Goal: Check status: Check status

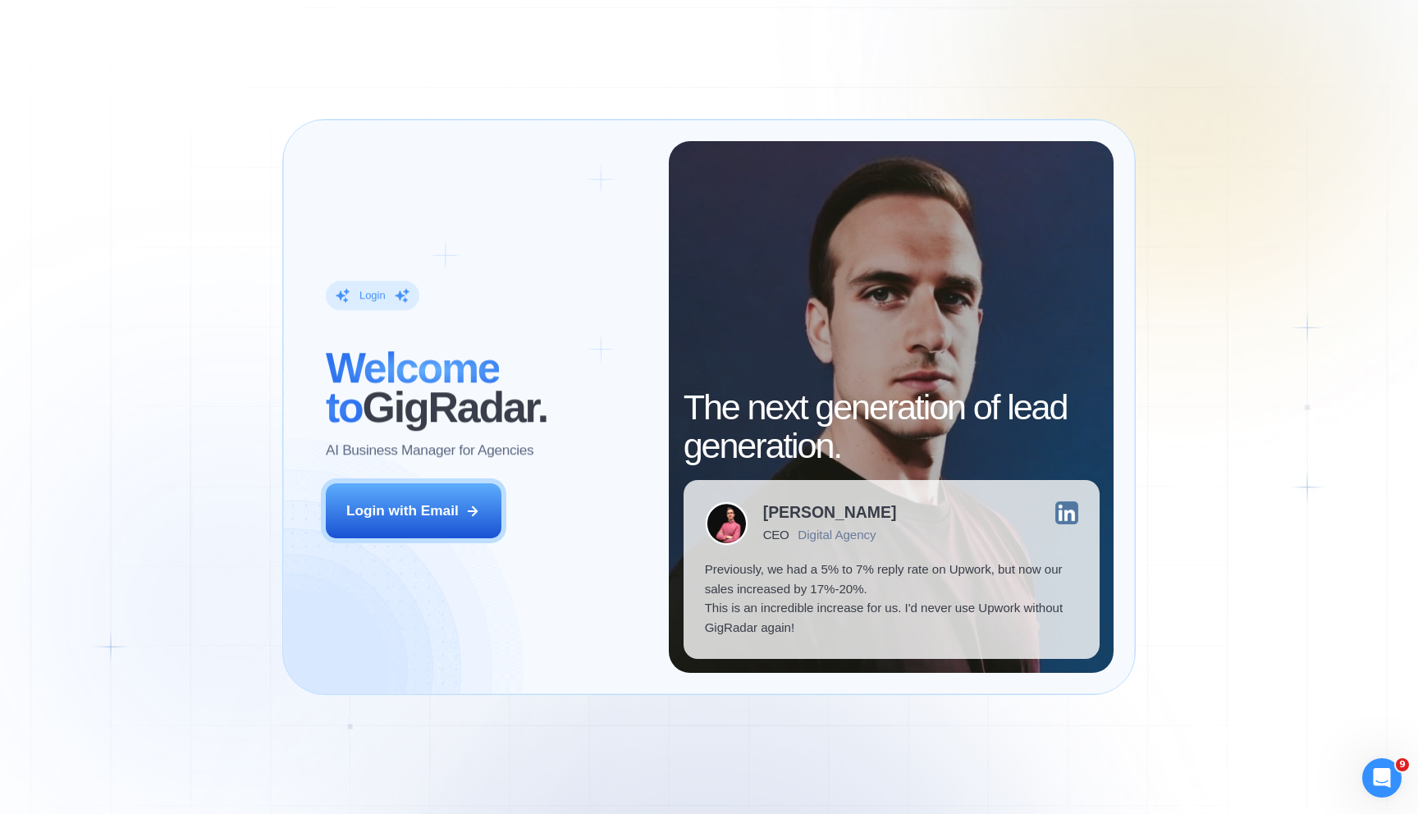
click at [427, 497] on button "Login with Email" at bounding box center [414, 510] width 176 height 55
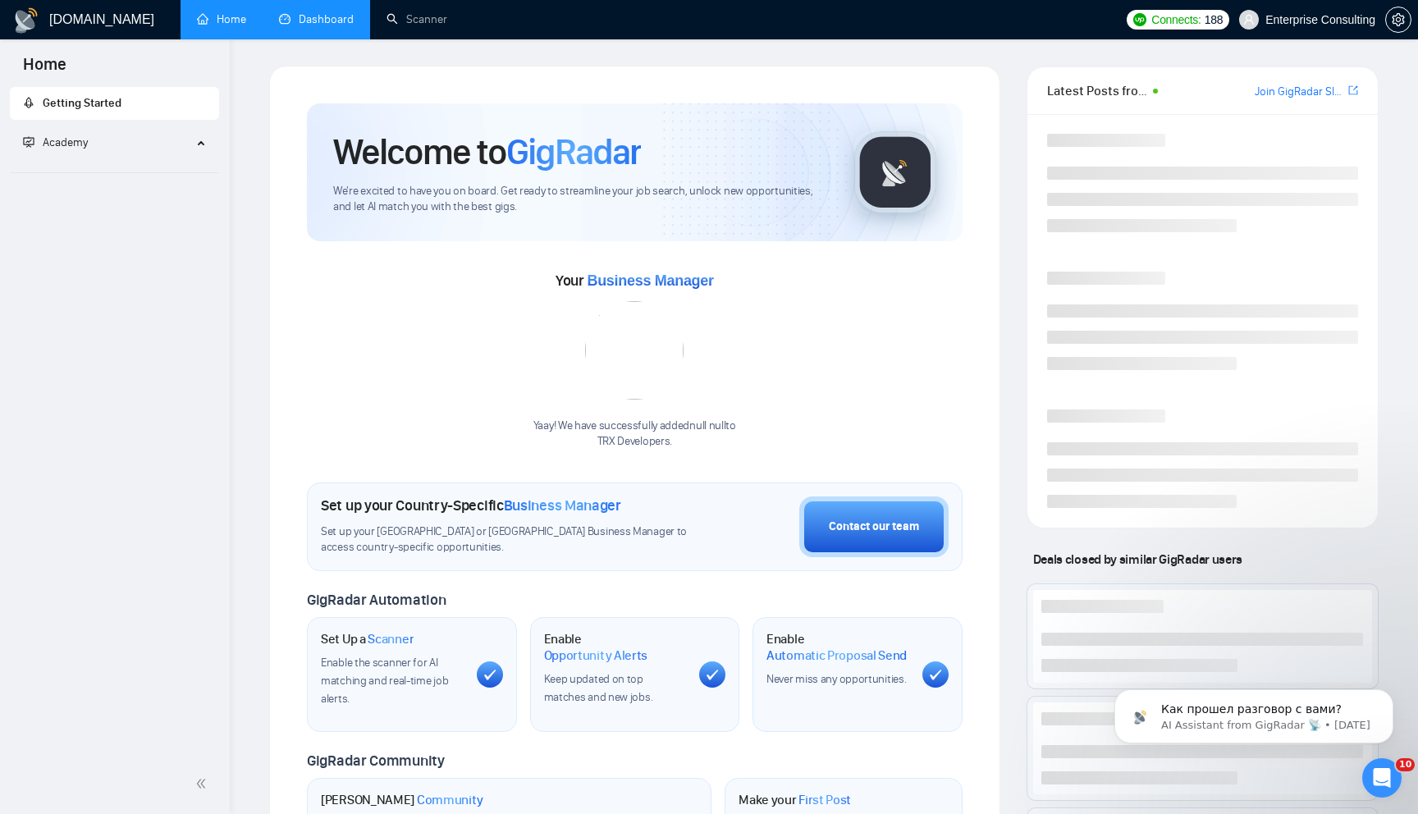
click at [307, 24] on link "Dashboard" at bounding box center [316, 19] width 75 height 14
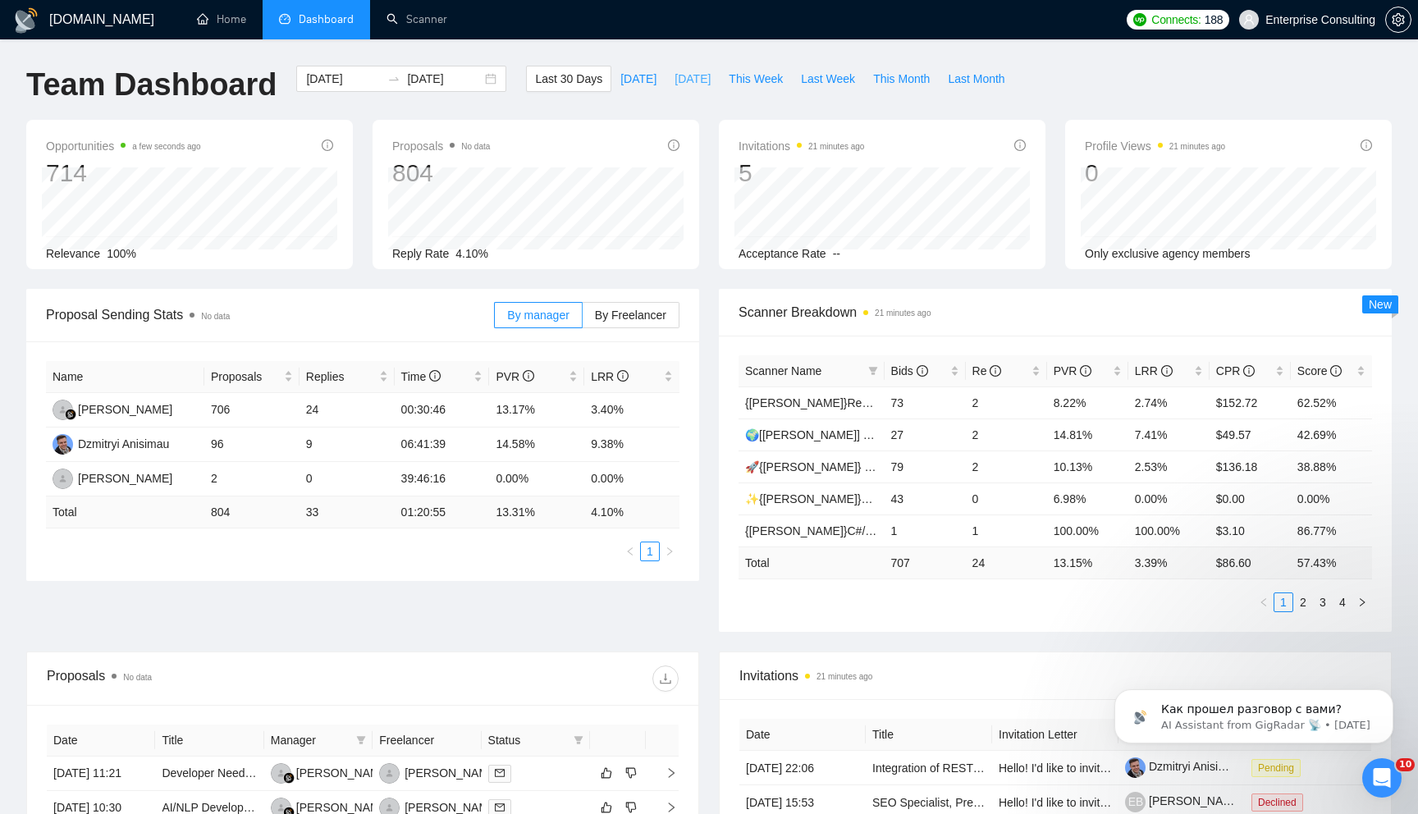
click at [693, 76] on span "[DATE]" at bounding box center [693, 79] width 36 height 18
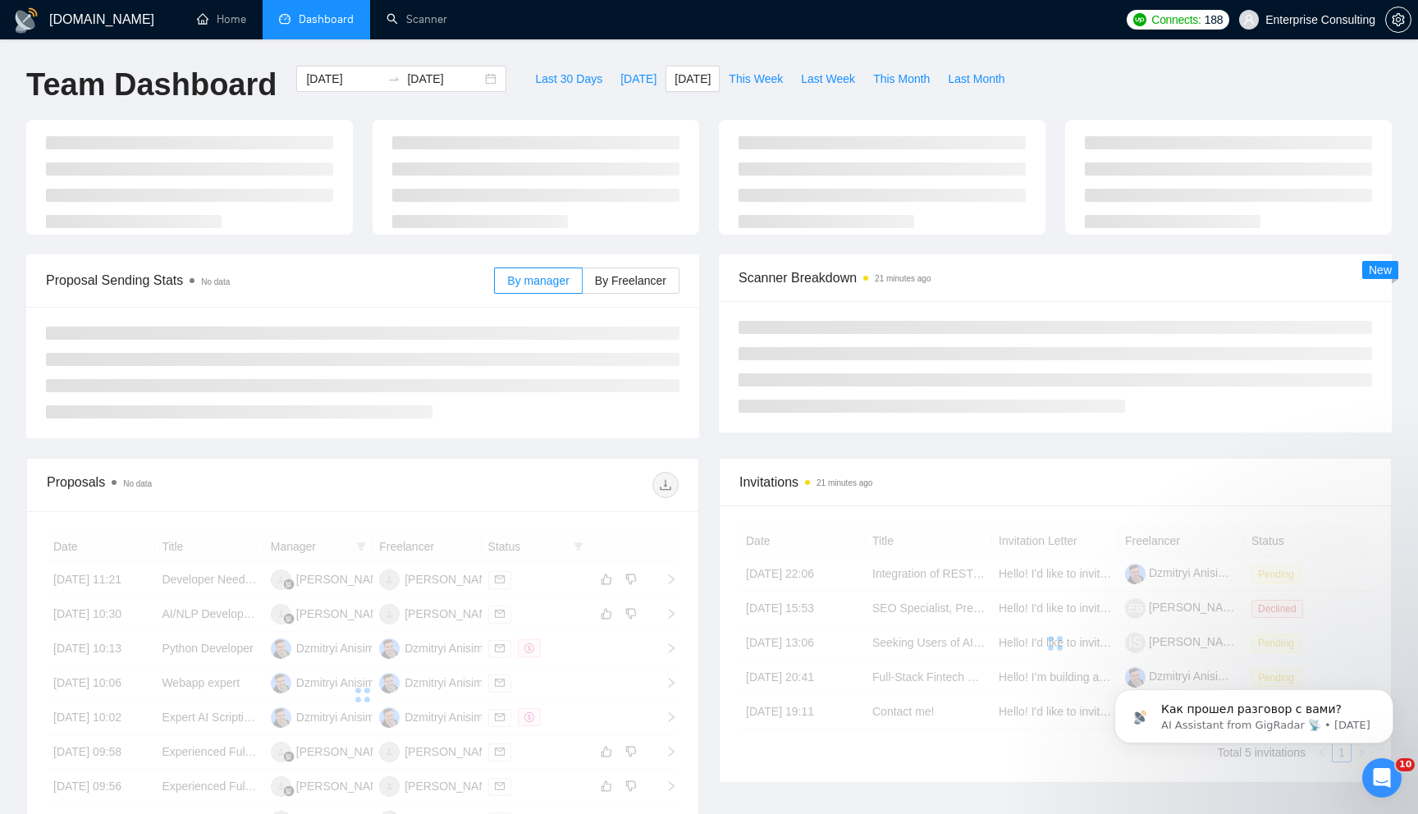
type input "[DATE]"
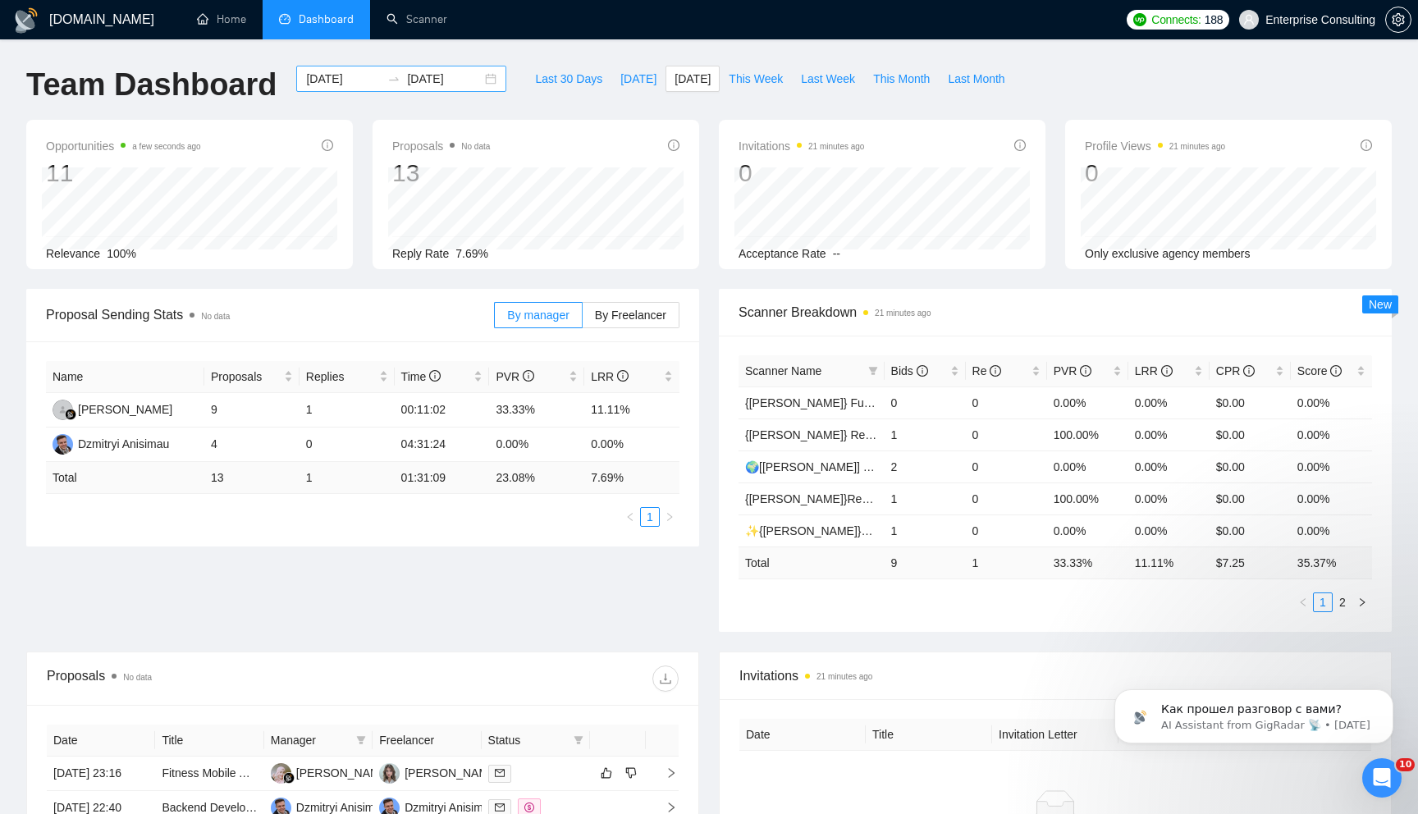
click at [481, 78] on div "[DATE] [DATE]" at bounding box center [401, 79] width 210 height 26
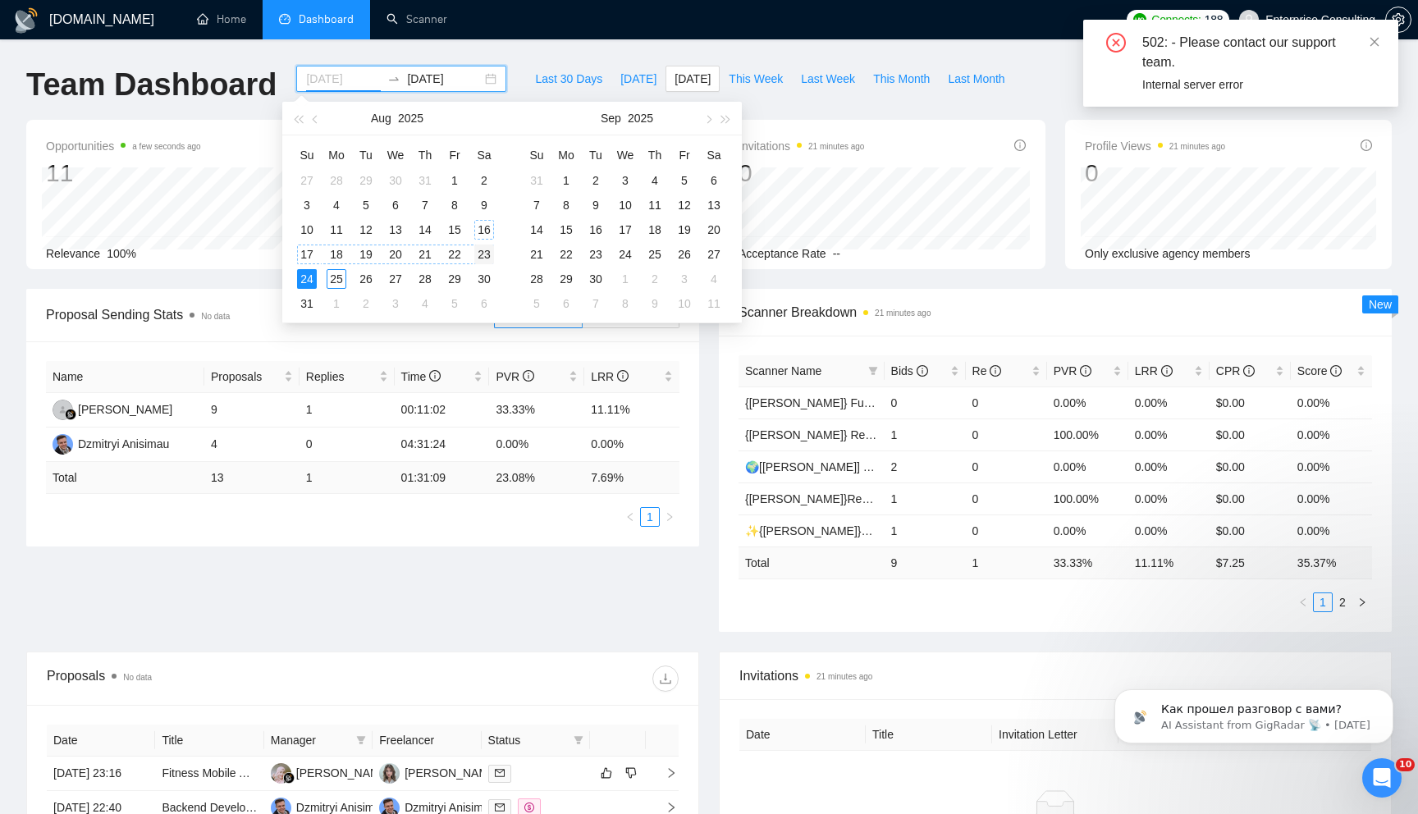
type input "[DATE]"
click at [485, 253] on div "23" at bounding box center [484, 255] width 20 height 20
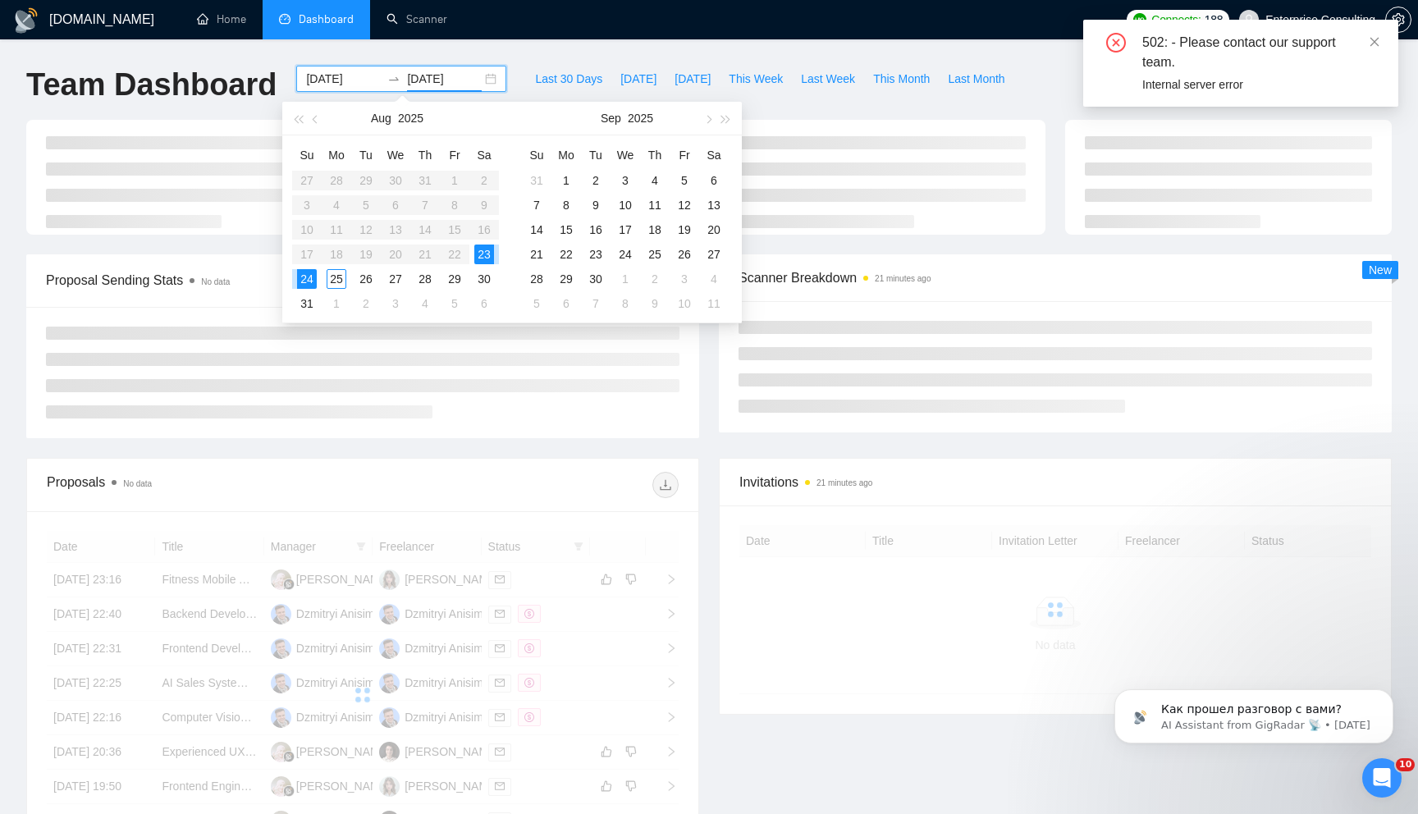
type input "[DATE]"
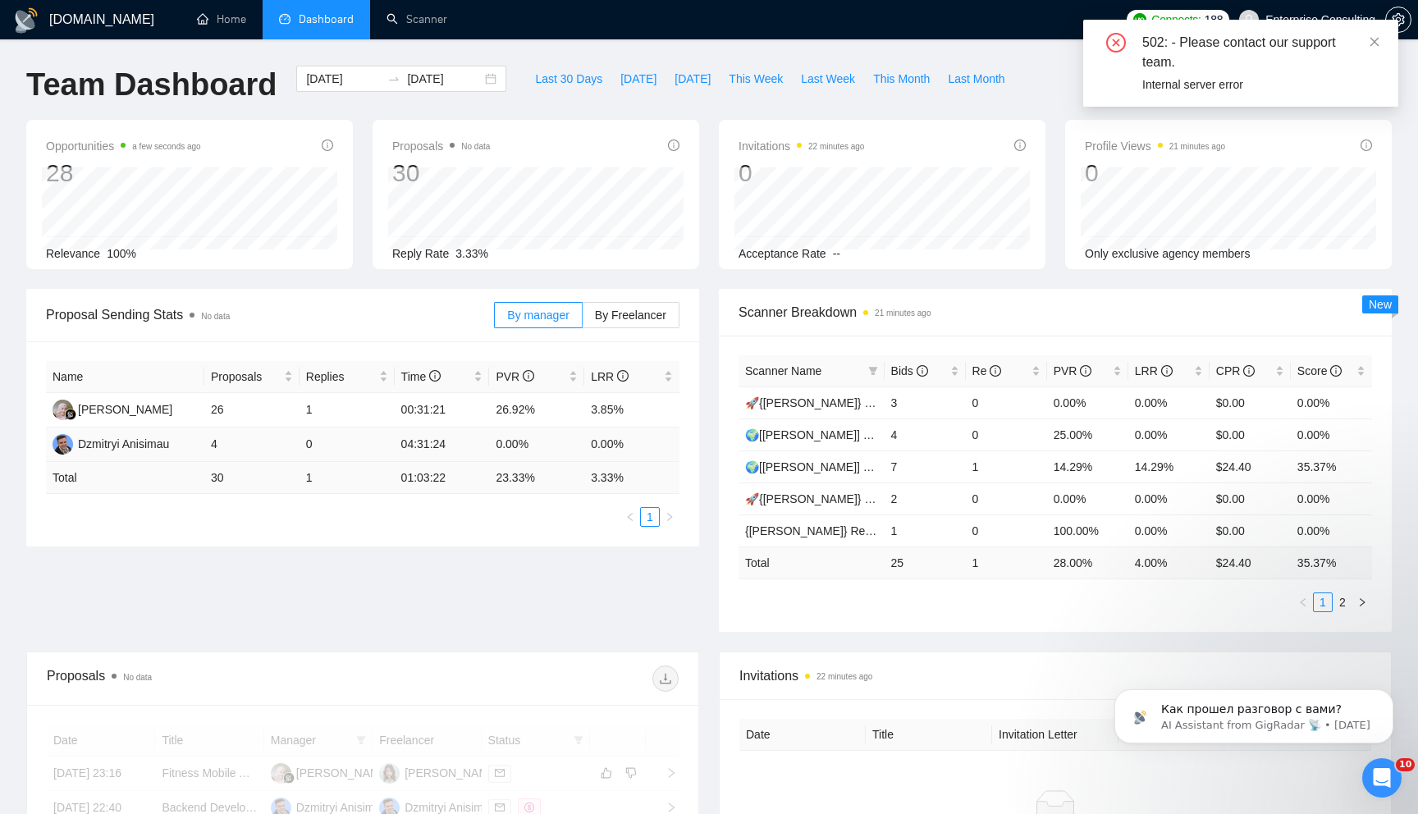
click at [491, 450] on td "0.00%" at bounding box center [536, 445] width 95 height 34
